Goal: Task Accomplishment & Management: Complete application form

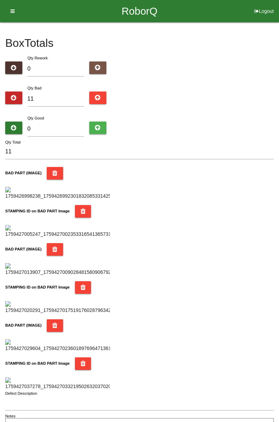
type input "7"
type input "18"
type input "73"
type input "84"
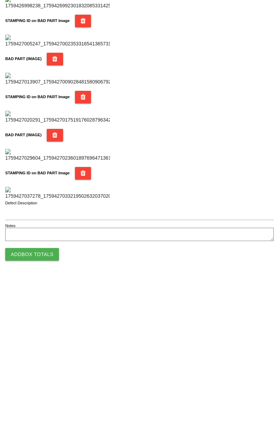
type input "73"
click at [47, 397] on button "Add Box Totals" at bounding box center [32, 398] width 54 height 13
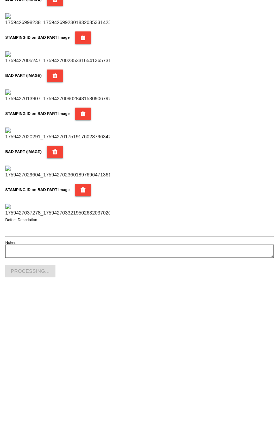
scroll to position [612, 0]
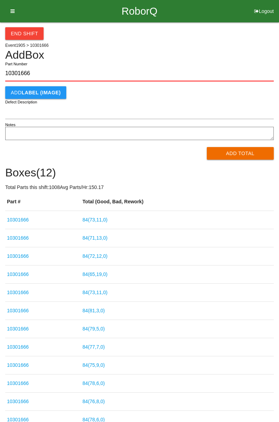
type input "10301666"
click at [254, 151] on button "Add Total" at bounding box center [240, 153] width 67 height 13
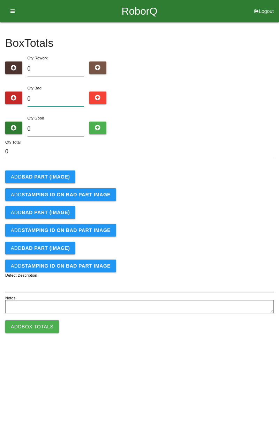
click at [51, 96] on input "0" at bounding box center [56, 98] width 57 height 15
click at [54, 96] on input "0" at bounding box center [56, 98] width 57 height 15
type input "3"
click at [62, 175] on b "BAD PART (IMAGE)" at bounding box center [46, 177] width 48 height 6
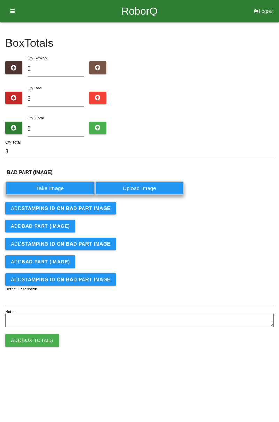
click at [55, 186] on label "Take Image" at bounding box center [50, 188] width 90 height 14
click at [0, 0] on \(IMAGE\) "Take Image" at bounding box center [0, 0] width 0 height 0
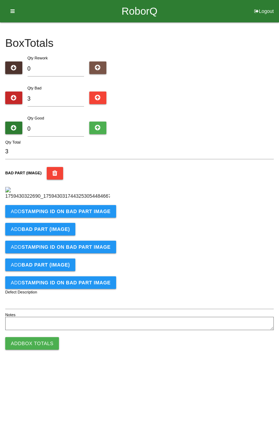
scroll to position [39, 0]
click at [97, 217] on button "Add STAMPING ID on BAD PART Image" at bounding box center [60, 211] width 111 height 13
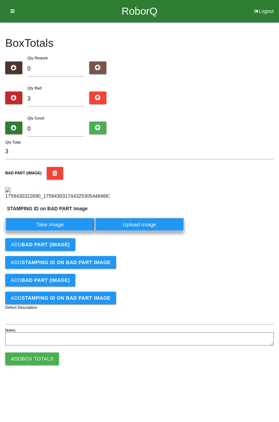
click at [57, 231] on label "Take Image" at bounding box center [50, 224] width 90 height 14
click at [0, 0] on PART "Take Image" at bounding box center [0, 0] width 0 height 0
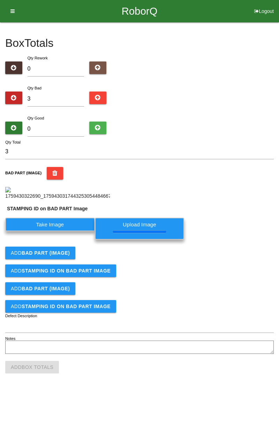
click at [53, 306] on form "3 Qty Total BAD PART (IMAGE) STAMPING ID on BAD PART Image Take Image Upload Im…" at bounding box center [139, 249] width 269 height 211
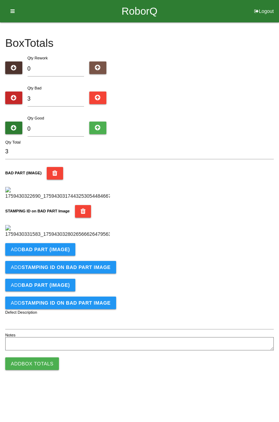
scroll to position [154, 0]
click at [62, 252] on b "BAD PART (IMAGE)" at bounding box center [46, 249] width 48 height 6
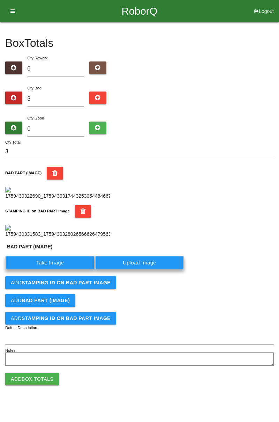
click at [67, 269] on label "Take Image" at bounding box center [50, 263] width 90 height 14
click at [0, 0] on \(IMAGE\) "Take Image" at bounding box center [0, 0] width 0 height 0
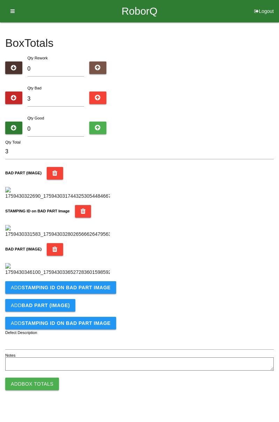
scroll to position [268, 0]
click at [46, 290] on b "STAMPING ID on BAD PART Image" at bounding box center [66, 287] width 89 height 6
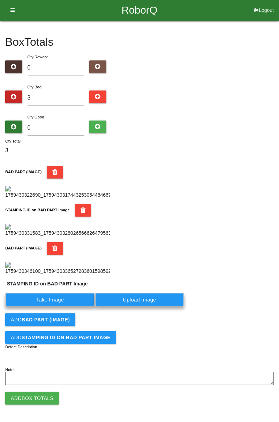
click at [47, 306] on label "Take Image" at bounding box center [50, 300] width 90 height 14
click at [0, 0] on PART "Take Image" at bounding box center [0, 0] width 0 height 0
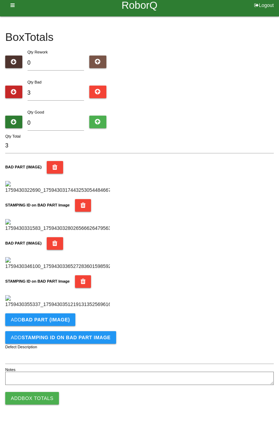
scroll to position [383, 0]
click at [59, 323] on button "Add BAD PART (IMAGE)" at bounding box center [40, 319] width 70 height 13
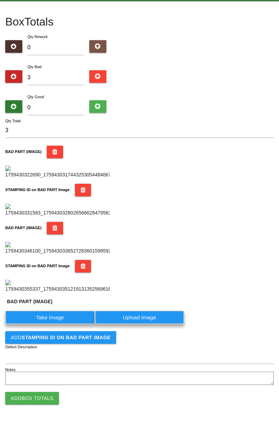
click at [64, 324] on label "Take Image" at bounding box center [50, 317] width 90 height 14
click at [0, 0] on \(IMAGE\) "Take Image" at bounding box center [0, 0] width 0 height 0
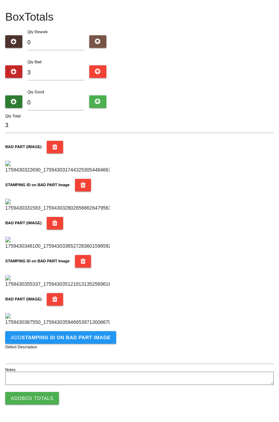
scroll to position [497, 0]
click at [88, 339] on b "STAMPING ID on BAD PART Image" at bounding box center [66, 337] width 89 height 6
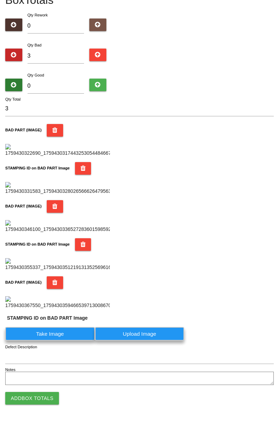
click at [48, 340] on label "Take Image" at bounding box center [50, 334] width 90 height 14
click at [0, 0] on PART "Take Image" at bounding box center [0, 0] width 0 height 0
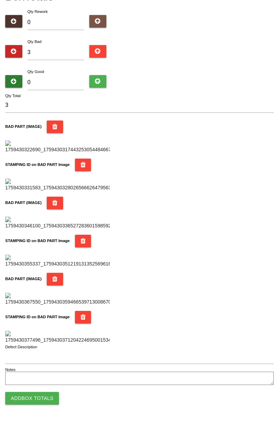
scroll to position [0, 0]
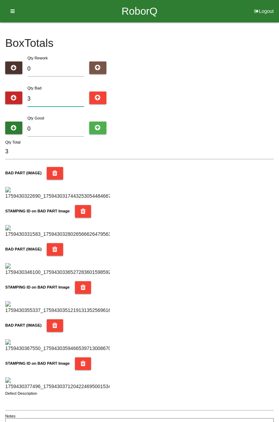
click at [64, 92] on input "3" at bounding box center [56, 98] width 57 height 15
type input "0"
type input "5"
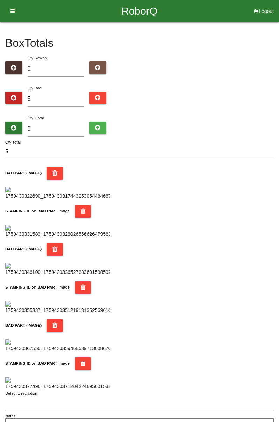
click at [279, 96] on div "Box Totals Translate Weight Weight unit: Rework Weight Bad Weight Good Weight 0…" at bounding box center [139, 227] width 279 height 411
click at [52, 97] on input "5" at bounding box center [56, 98] width 57 height 15
type input "0"
type input "6"
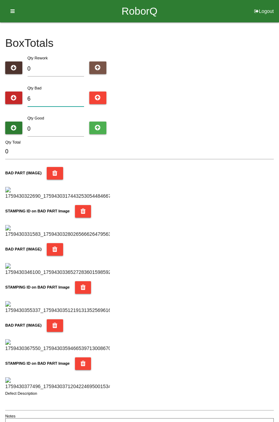
type input "6"
click at [279, 82] on div "Box Totals Translate Weight Weight unit: Rework Weight Bad Weight Good Weight 0…" at bounding box center [139, 227] width 279 height 411
click at [59, 97] on input "6" at bounding box center [56, 98] width 57 height 15
type input "0"
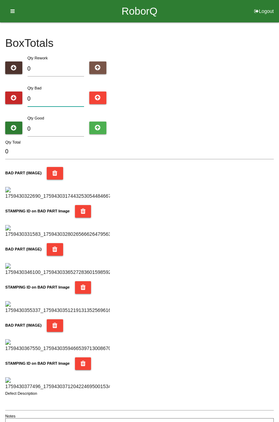
type input "8"
click at [56, 126] on input "0" at bounding box center [56, 128] width 57 height 15
type input "7"
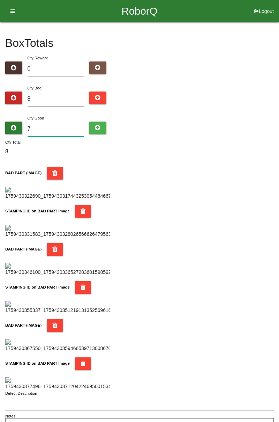
type input "15"
type input "78"
type input "86"
type input "7"
type input "15"
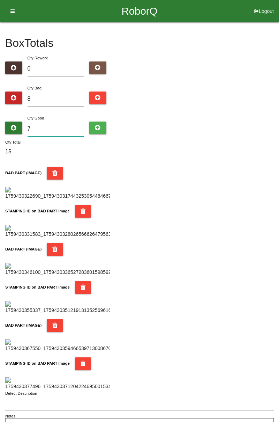
type input "74"
type input "82"
type input "7"
type input "15"
type input "76"
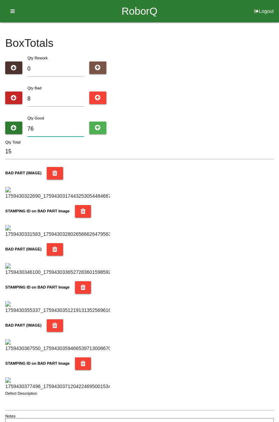
type input "84"
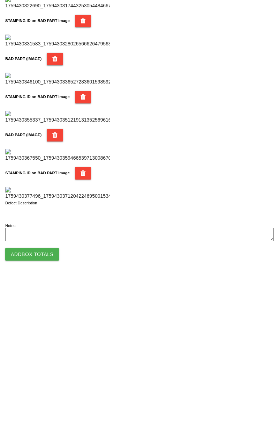
type input "76"
click at [46, 399] on button "Add Box Totals" at bounding box center [32, 398] width 54 height 13
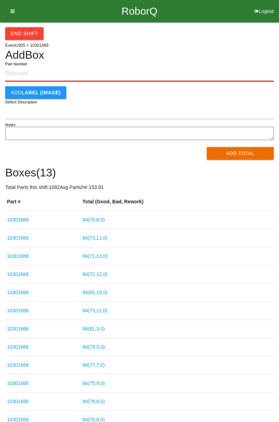
paste input "10301666"
type input "10301666"
click at [232, 153] on button "Add Total" at bounding box center [240, 153] width 67 height 13
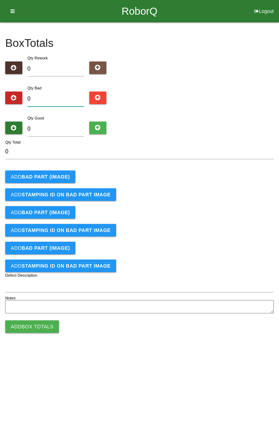
click at [57, 99] on input "0" at bounding box center [56, 98] width 57 height 15
type input "8"
click at [57, 174] on b "BAD PART (IMAGE)" at bounding box center [46, 177] width 48 height 6
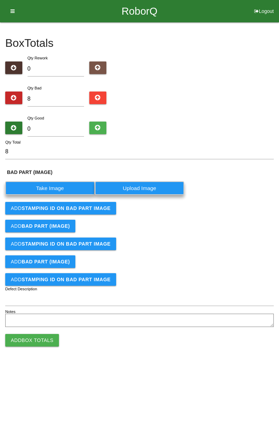
click at [56, 186] on label "Take Image" at bounding box center [50, 188] width 90 height 14
click at [0, 0] on \(IMAGE\) "Take Image" at bounding box center [0, 0] width 0 height 0
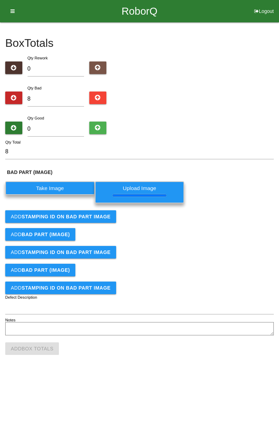
click at [84, 219] on button "Add STAMPING ID on BAD PART Image" at bounding box center [60, 216] width 111 height 13
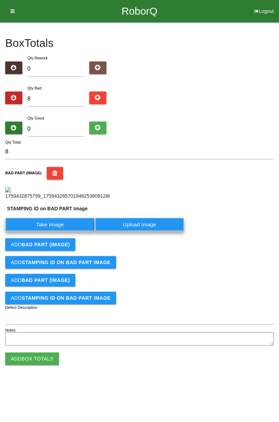
click at [61, 231] on label "Take Image" at bounding box center [50, 224] width 90 height 14
click at [0, 0] on PART "Take Image" at bounding box center [0, 0] width 0 height 0
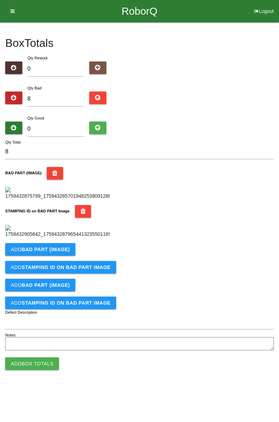
scroll to position [154, 0]
click at [66, 252] on b "BAD PART (IMAGE)" at bounding box center [46, 249] width 48 height 6
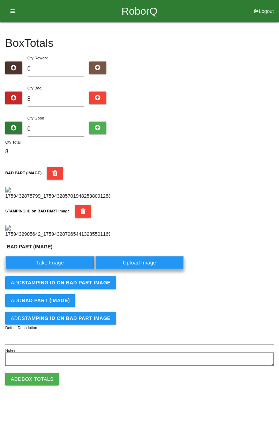
click at [57, 269] on label "Take Image" at bounding box center [50, 263] width 90 height 14
click at [0, 0] on \(IMAGE\) "Take Image" at bounding box center [0, 0] width 0 height 0
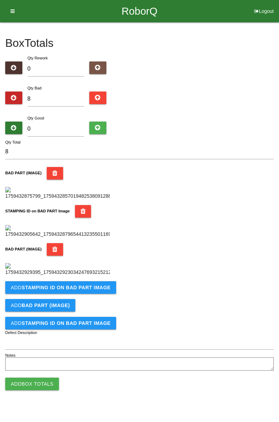
scroll to position [268, 0]
click at [85, 290] on b "STAMPING ID on BAD PART Image" at bounding box center [66, 287] width 89 height 6
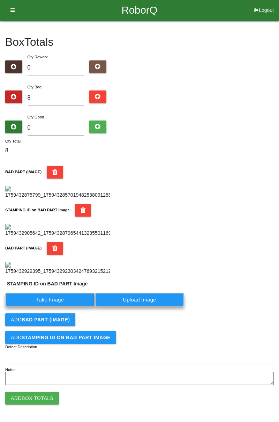
click at [66, 306] on label "Take Image" at bounding box center [50, 300] width 90 height 14
click at [0, 0] on PART "Take Image" at bounding box center [0, 0] width 0 height 0
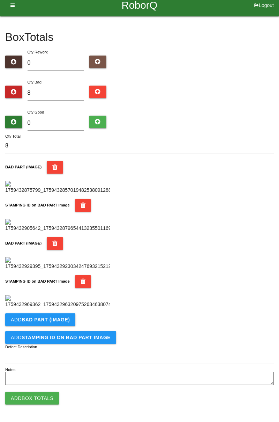
scroll to position [383, 0]
click at [63, 322] on b "BAD PART (IMAGE)" at bounding box center [46, 320] width 48 height 6
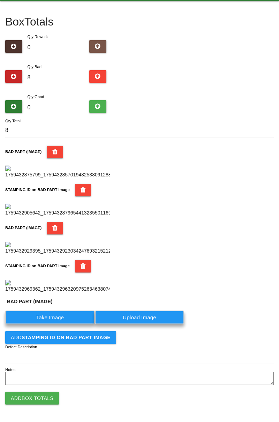
click at [56, 324] on label "Take Image" at bounding box center [50, 317] width 90 height 14
click at [0, 0] on \(IMAGE\) "Take Image" at bounding box center [0, 0] width 0 height 0
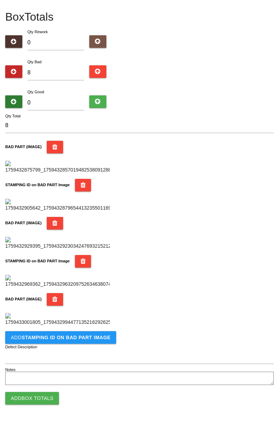
scroll to position [497, 0]
click at [90, 334] on button "Add STAMPING ID on BAD PART Image" at bounding box center [60, 337] width 111 height 13
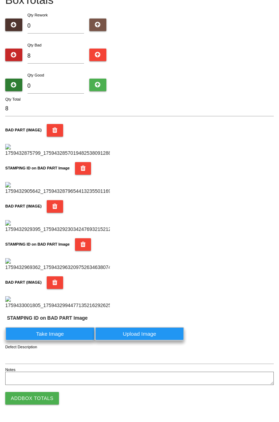
click at [58, 340] on label "Take Image" at bounding box center [50, 334] width 90 height 14
click at [0, 0] on PART "Take Image" at bounding box center [0, 0] width 0 height 0
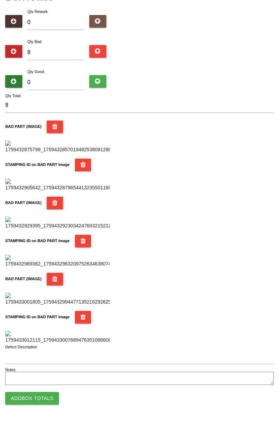
scroll to position [0, 0]
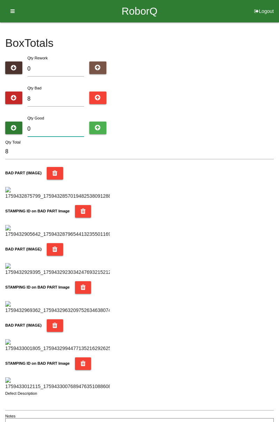
click at [55, 126] on input "0" at bounding box center [56, 128] width 57 height 15
type input "8"
type input "16"
type input "88"
type input "96"
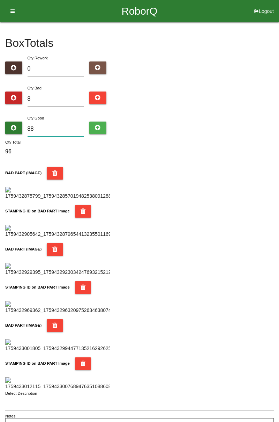
type input "8"
type input "16"
type input "0"
type input "8"
type input "7"
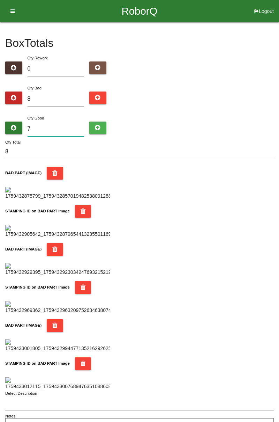
type input "15"
type input "78"
type input "86"
type input "7"
type input "15"
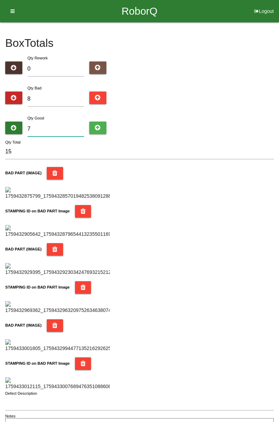
type input "76"
type input "84"
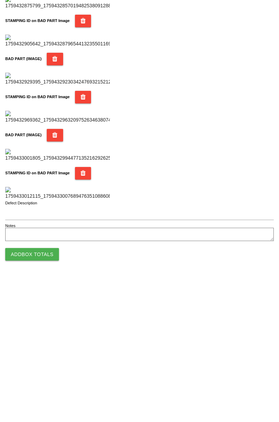
type input "76"
click at [41, 401] on button "Add Box Totals" at bounding box center [32, 398] width 54 height 13
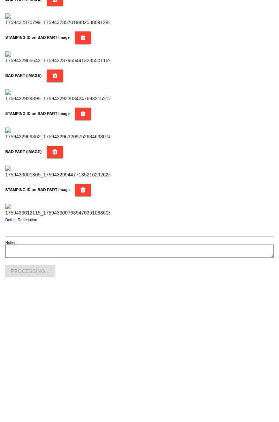
scroll to position [612, 0]
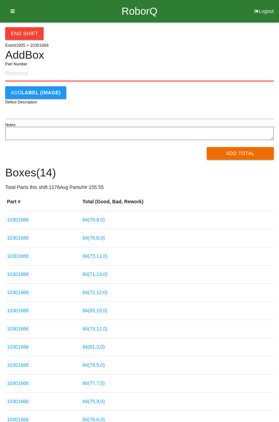
click at [33, 36] on button "End Shift" at bounding box center [24, 33] width 38 height 13
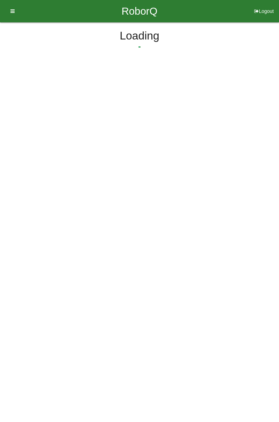
select select "3"
select select "36"
select select "2"
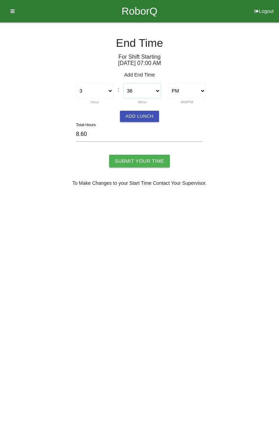
click at [158, 96] on select "00 01 02 03 04 05 06 07 08 09 10 11 12 13 14 15 16 17 18 19 20 21 22 23 24 25 2…" at bounding box center [142, 90] width 37 height 15
select select "30"
click at [124, 83] on select "00 01 02 03 04 05 06 07 08 09 10 11 12 13 14 15 16 17 18 19 20 21 22 23 24 25 2…" at bounding box center [142, 90] width 37 height 15
type input "8.50"
click at [145, 121] on button "Add Lunch" at bounding box center [139, 116] width 39 height 11
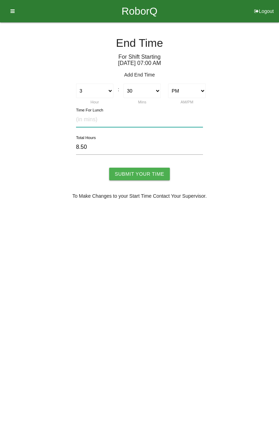
click at [104, 117] on input "text" at bounding box center [139, 119] width 127 height 15
type input "30"
type input "8.00"
click at [144, 177] on input "Submit Your Time" at bounding box center [139, 174] width 61 height 13
type input "Processing..."
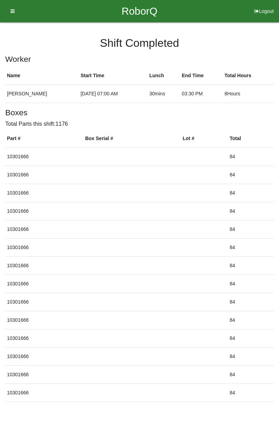
click at [266, 5] on button "Logout" at bounding box center [264, 2] width 30 height 5
select select "Worker"
